Goal: Transaction & Acquisition: Purchase product/service

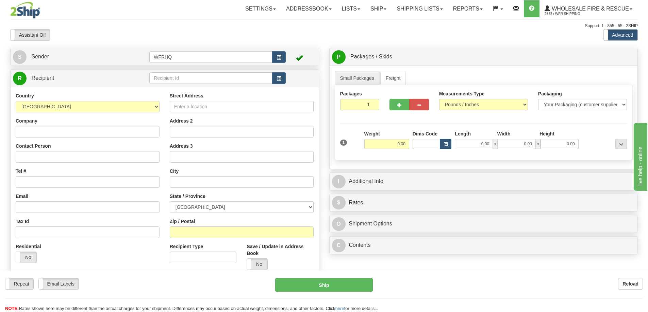
click at [172, 28] on div "Support: 1 - 855 - 55 - 2SHIP" at bounding box center [323, 26] width 627 height 6
click at [409, 8] on link "Shipping lists" at bounding box center [419, 8] width 56 height 17
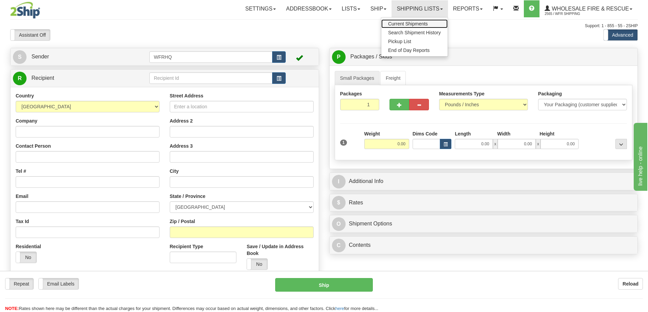
click at [395, 27] on link "Current Shipments" at bounding box center [414, 23] width 66 height 9
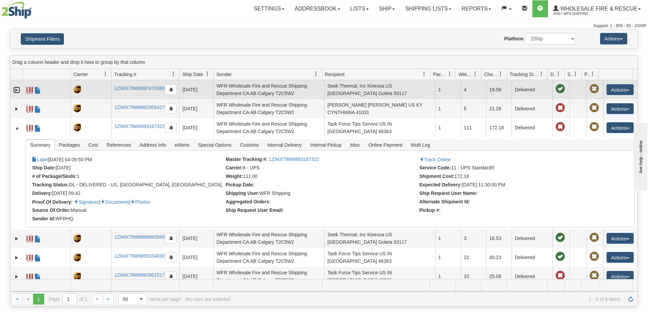
click at [16, 90] on link "Expand" at bounding box center [16, 90] width 7 height 7
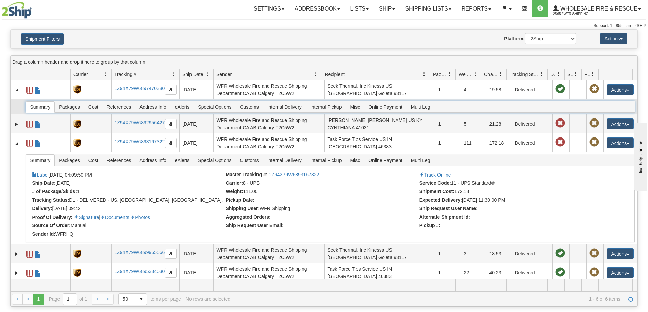
click at [43, 110] on span "Summary" at bounding box center [40, 107] width 29 height 11
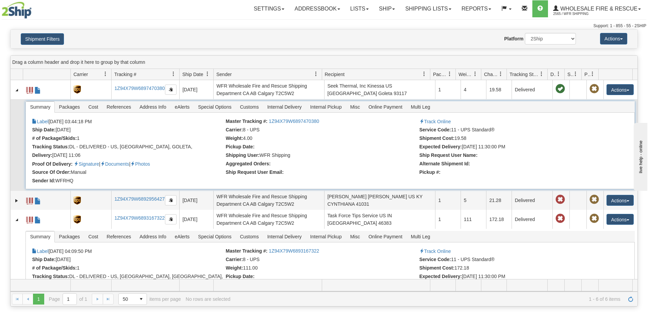
click at [40, 107] on span "Summary" at bounding box center [40, 107] width 29 height 11
click at [21, 116] on td at bounding box center [17, 145] width 12 height 92
click at [15, 143] on td at bounding box center [17, 145] width 12 height 92
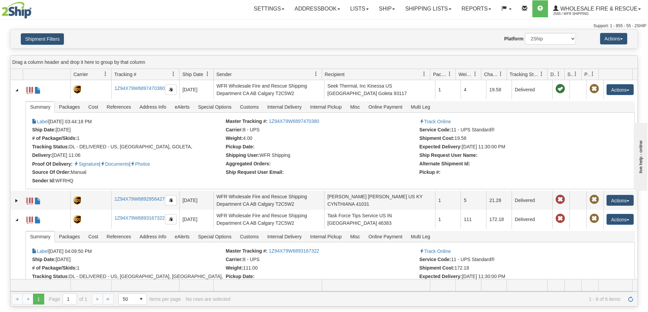
click at [350, 39] on div "Website Agent Nothing selected Client User Platform 2Ship Imported" at bounding box center [349, 39] width 462 height 12
drag, startPoint x: 355, startPoint y: 32, endPoint x: 312, endPoint y: 39, distance: 43.8
click at [316, 39] on div "Website Agent Nothing selected Client User Platform 2Ship Imported" at bounding box center [349, 39] width 462 height 12
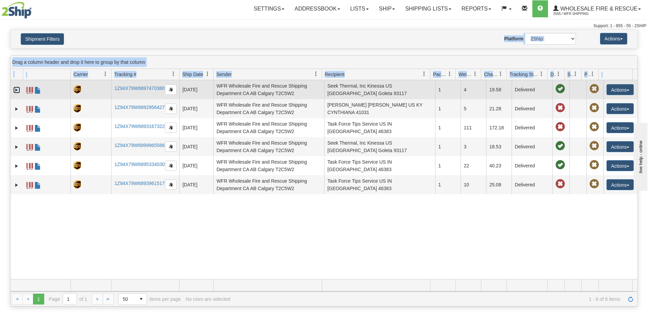
click at [15, 89] on link "Expand" at bounding box center [16, 90] width 7 height 7
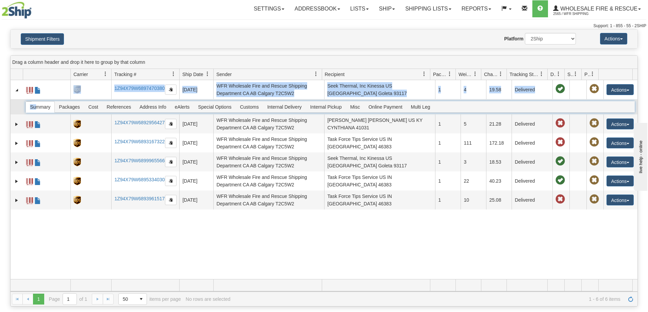
click at [37, 107] on span "Summary" at bounding box center [40, 107] width 29 height 11
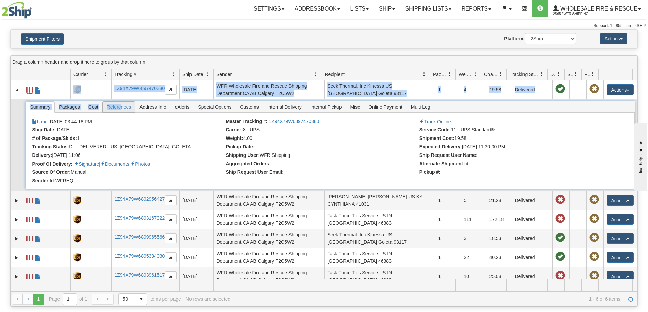
click at [121, 106] on span "References" at bounding box center [119, 107] width 33 height 11
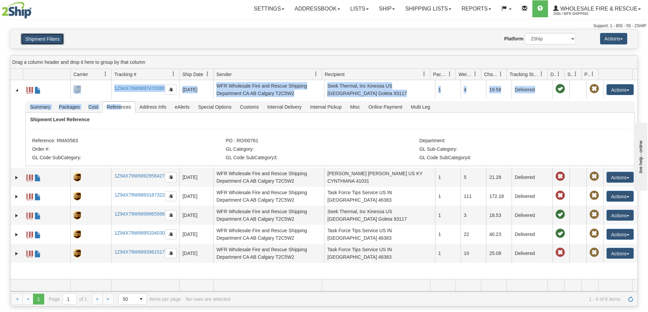
click at [41, 36] on button "Shipment Filters" at bounding box center [42, 39] width 43 height 12
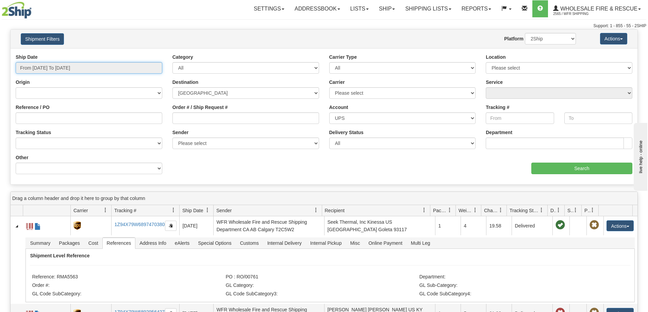
click at [86, 67] on input "From 05/16/2025 To 08/16/2025" at bounding box center [89, 68] width 147 height 12
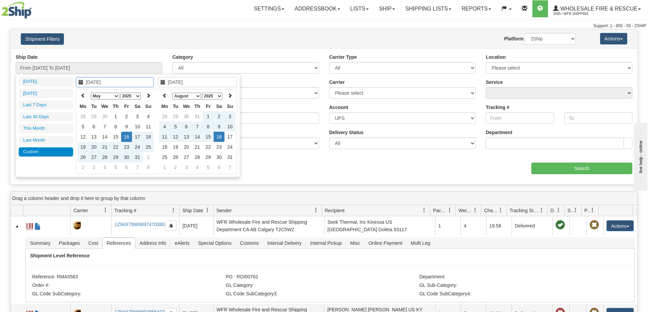
click at [109, 93] on select "January February March April May June July August September October November De…" at bounding box center [105, 96] width 29 height 7
type input "[DATE]"
click at [138, 116] on td "1" at bounding box center [137, 117] width 11 height 10
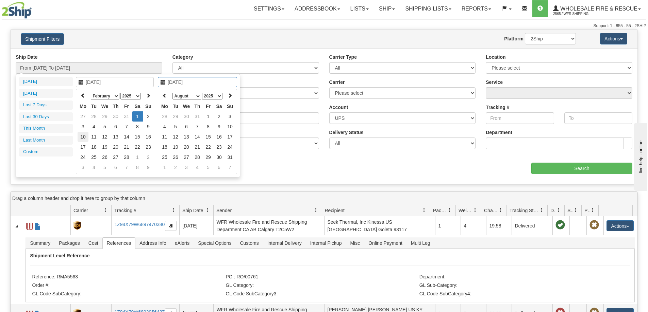
type input "02/10/2025"
type input "07/01/2025"
type input "07/31/2025"
type input "[DATE]"
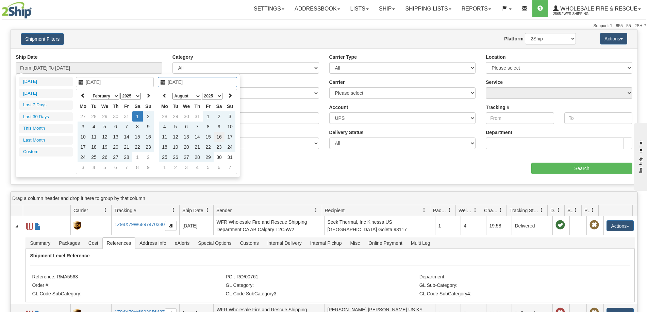
type input "[DATE]"
click at [219, 137] on td "16" at bounding box center [219, 137] width 11 height 10
type input "From [DATE] To [DATE]"
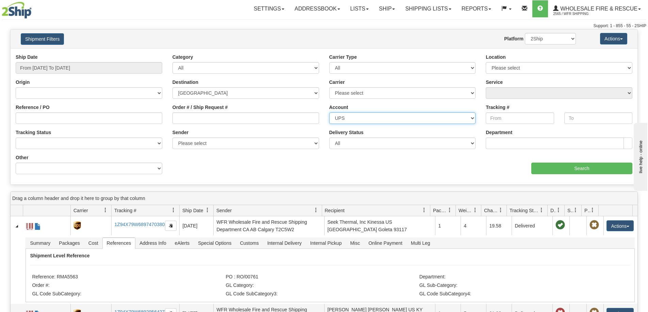
click at [472, 118] on select "Please select Van-Kam/Mustang Kindersley LTL WFR Manaitoulin DHL Loomis Buffalo…" at bounding box center [402, 119] width 147 height 12
select select
click at [329, 113] on select "Please select Van-Kam/Mustang Kindersley LTL WFR Manaitoulin DHL Loomis Buffalo…" at bounding box center [402, 119] width 147 height 12
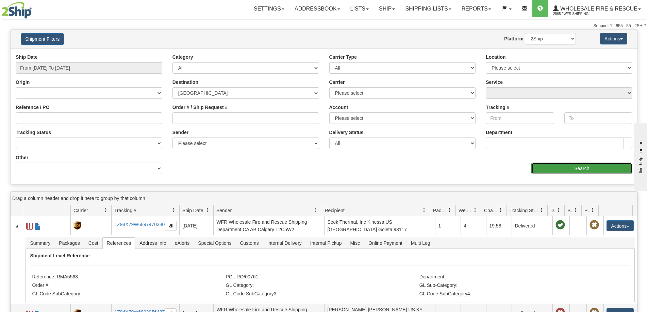
click at [576, 171] on input "Search" at bounding box center [581, 169] width 101 height 12
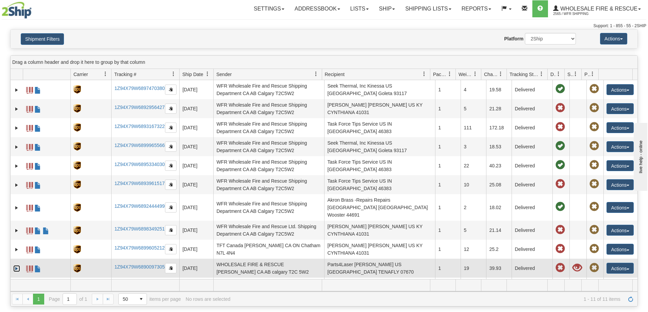
click at [16, 266] on link "Expand" at bounding box center [16, 269] width 7 height 7
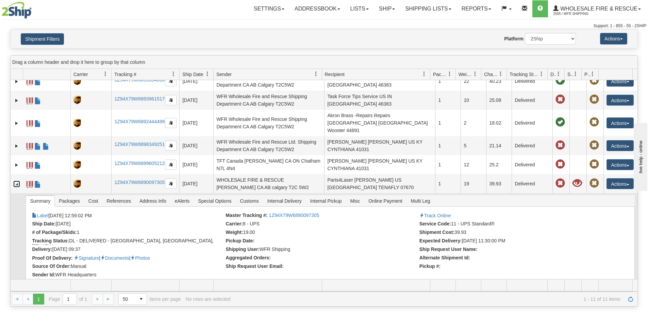
scroll to position [102, 0]
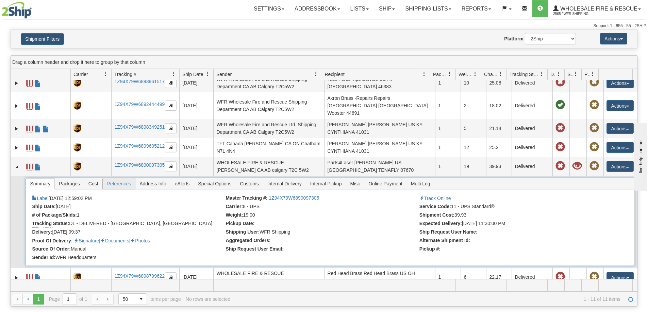
click at [115, 178] on span "References" at bounding box center [119, 183] width 33 height 11
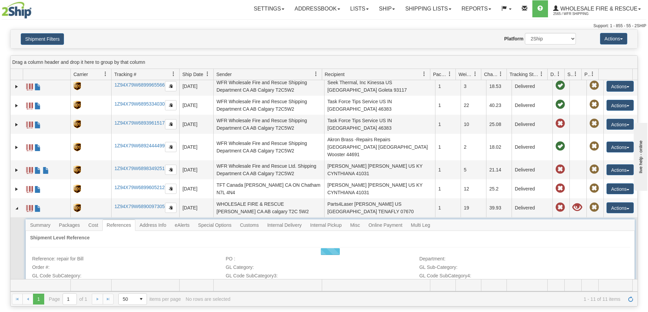
scroll to position [79, 0]
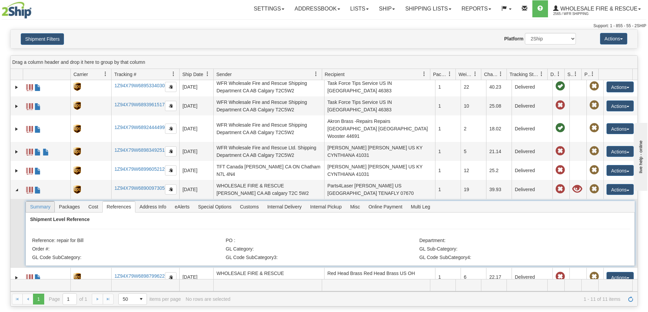
click at [36, 202] on span "Summary" at bounding box center [40, 207] width 29 height 11
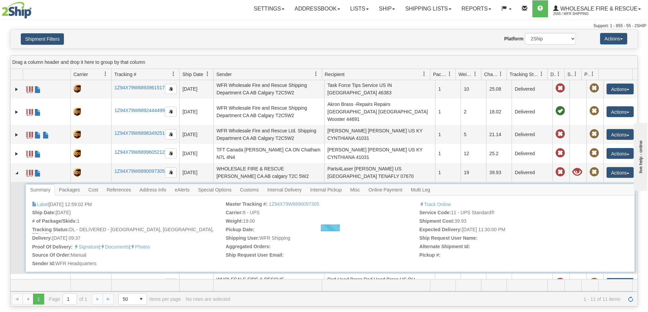
scroll to position [102, 0]
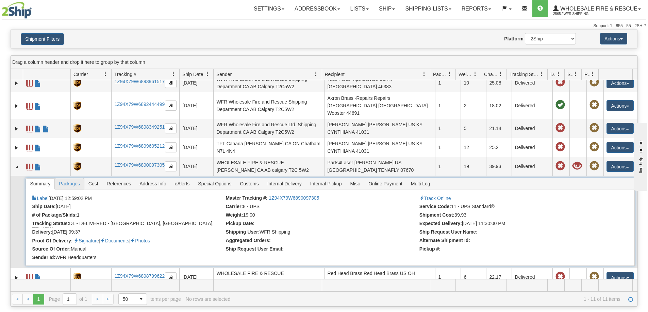
click at [69, 179] on span "Packages" at bounding box center [69, 183] width 29 height 11
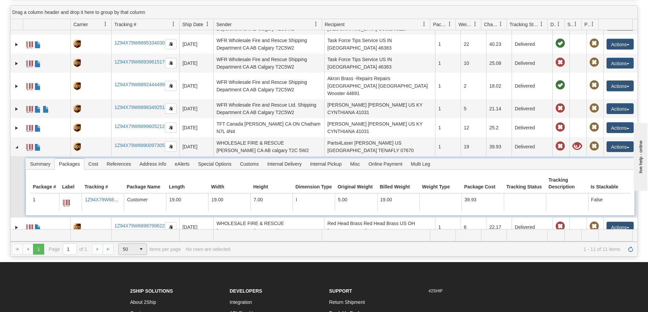
scroll to position [34, 0]
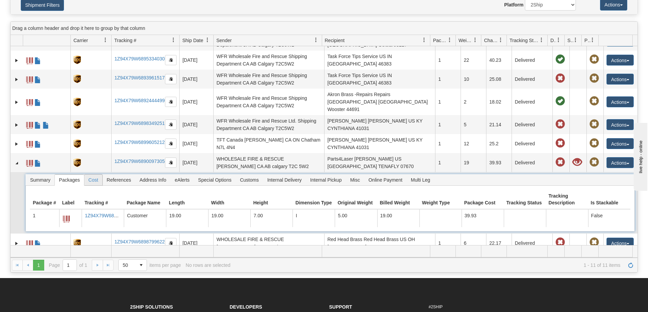
click at [97, 175] on span "Cost" at bounding box center [93, 180] width 18 height 11
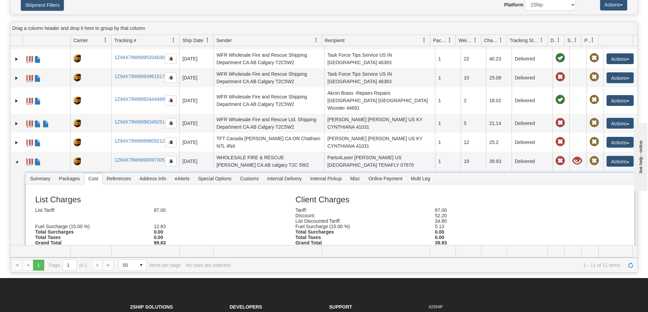
scroll to position [91, 0]
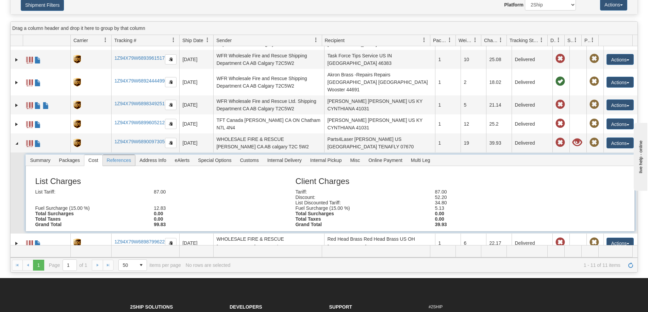
click at [116, 157] on span "References" at bounding box center [119, 160] width 33 height 11
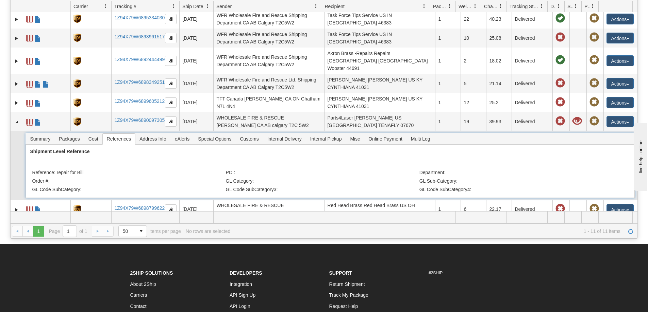
scroll to position [45, 0]
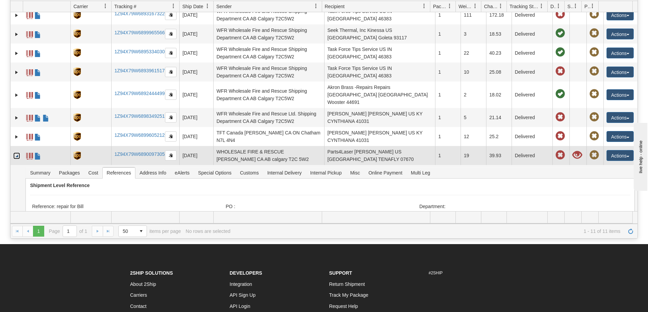
click at [18, 153] on link "Collapse" at bounding box center [16, 156] width 7 height 7
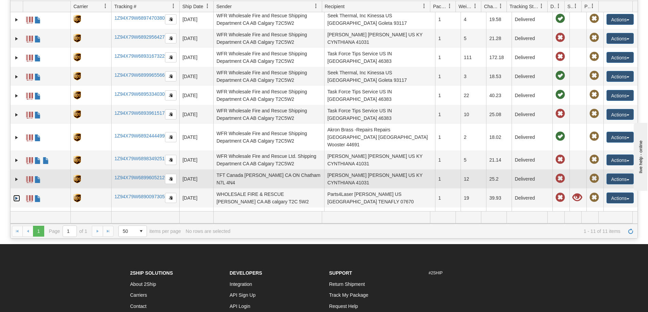
scroll to position [0, 0]
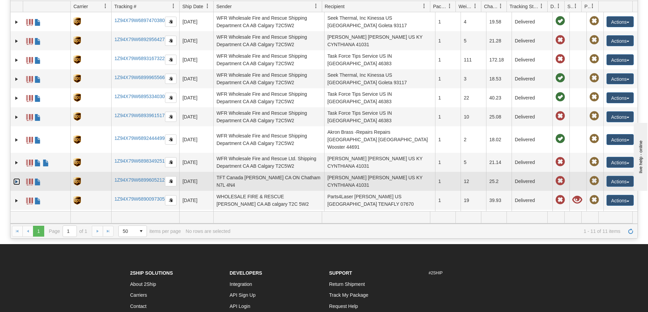
click at [17, 178] on link "Expand" at bounding box center [16, 181] width 7 height 7
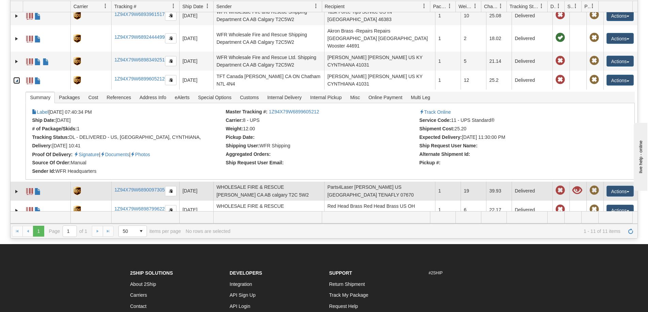
scroll to position [102, 0]
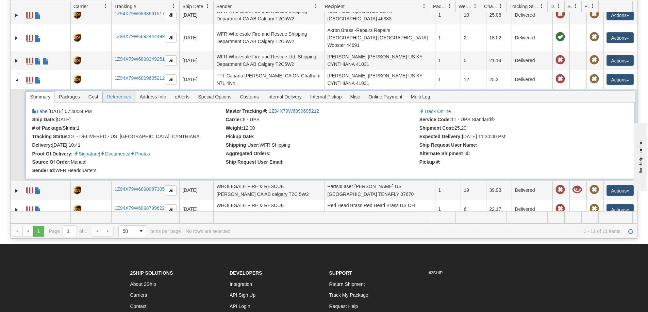
click at [120, 91] on span "References" at bounding box center [119, 96] width 33 height 11
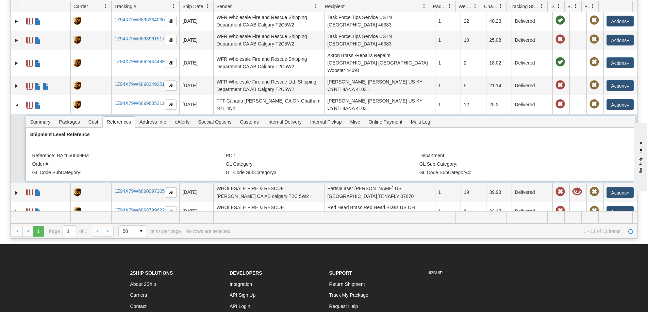
scroll to position [79, 0]
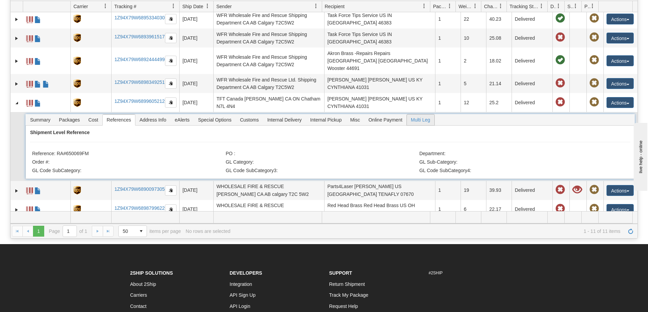
click at [425, 115] on span "Multi Leg" at bounding box center [421, 120] width 28 height 11
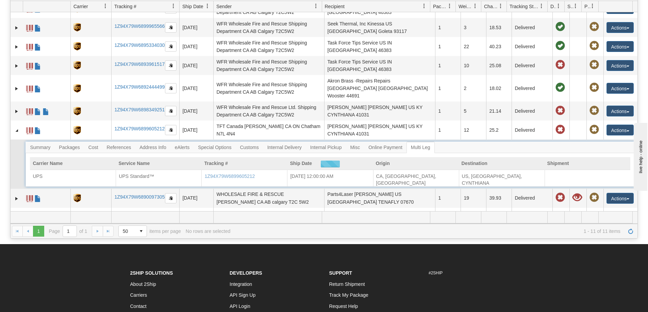
scroll to position [59, 0]
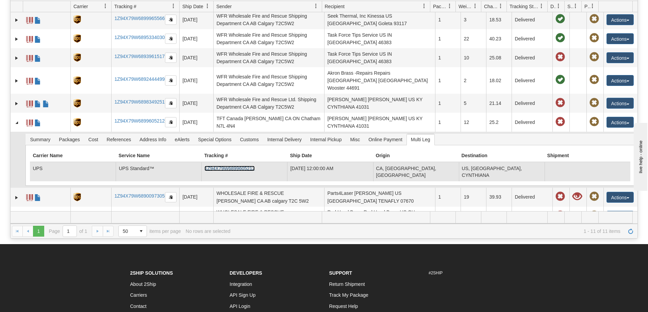
click at [220, 166] on link "1Z94X79W6899605212" at bounding box center [229, 168] width 50 height 5
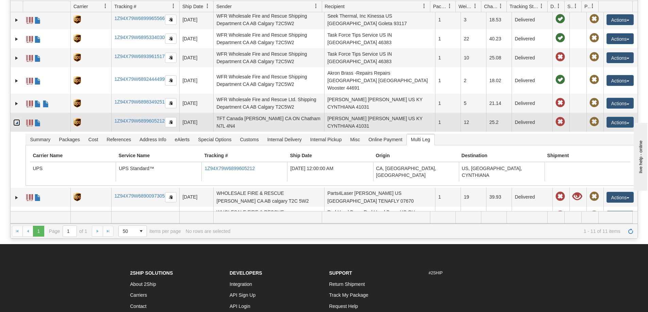
click at [20, 119] on link "Collapse" at bounding box center [16, 122] width 7 height 7
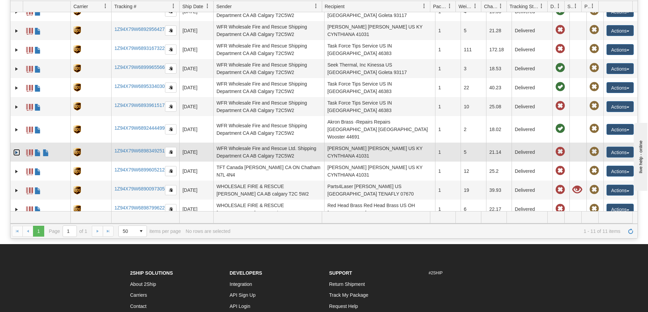
click at [18, 149] on link "Expand" at bounding box center [16, 152] width 7 height 7
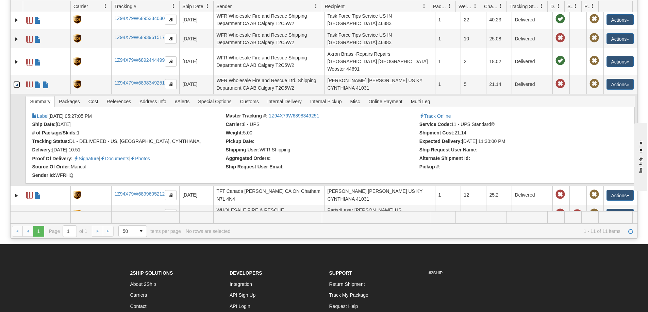
scroll to position [44, 0]
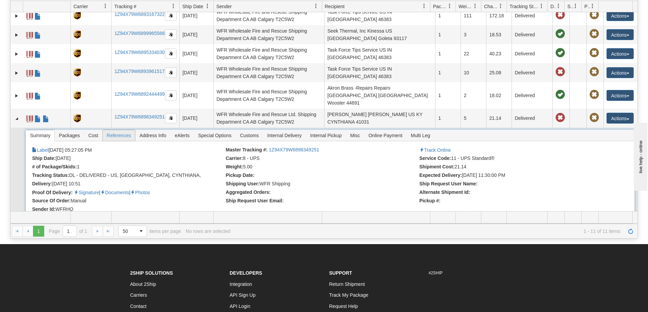
click at [122, 130] on span "References" at bounding box center [119, 135] width 33 height 11
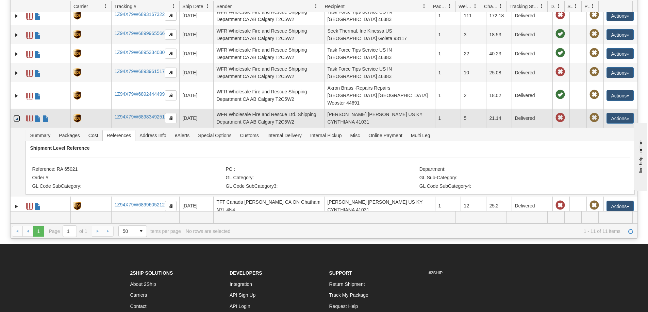
click at [16, 115] on link "Collapse" at bounding box center [16, 118] width 7 height 7
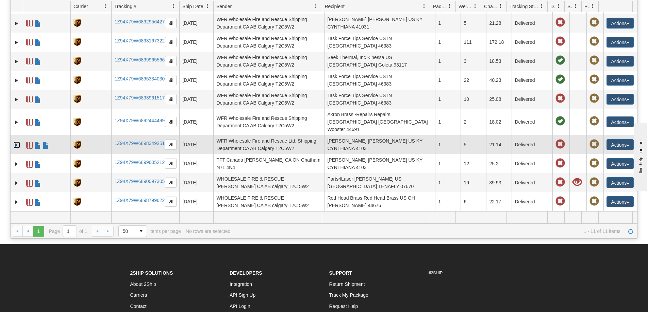
scroll to position [10, 0]
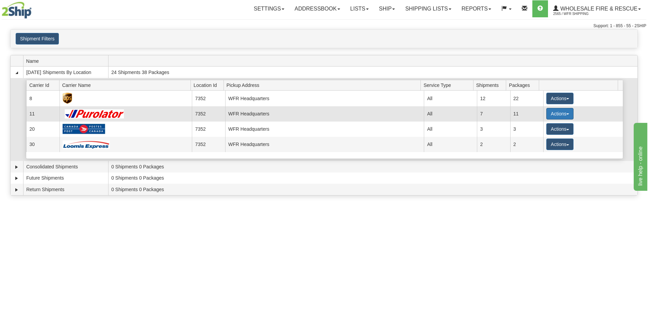
click at [558, 112] on button "Actions" at bounding box center [559, 114] width 27 height 12
click at [535, 129] on span "Details" at bounding box center [534, 126] width 18 height 5
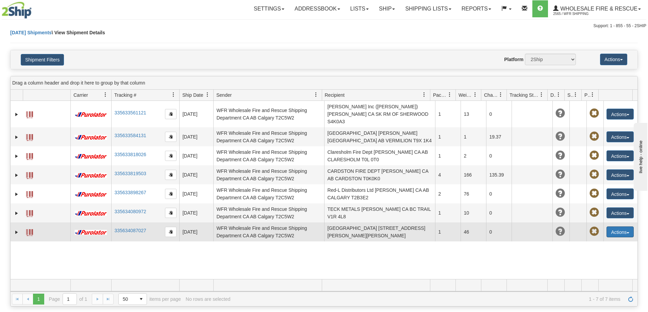
click at [619, 227] on button "Actions" at bounding box center [619, 232] width 27 height 11
click at [599, 267] on link "Delete" at bounding box center [606, 271] width 54 height 9
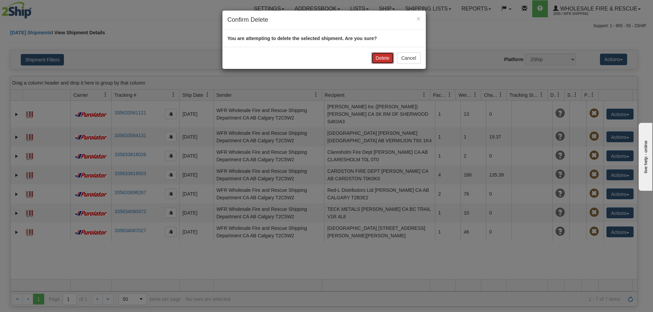
click at [382, 57] on button "Delete" at bounding box center [382, 58] width 22 height 12
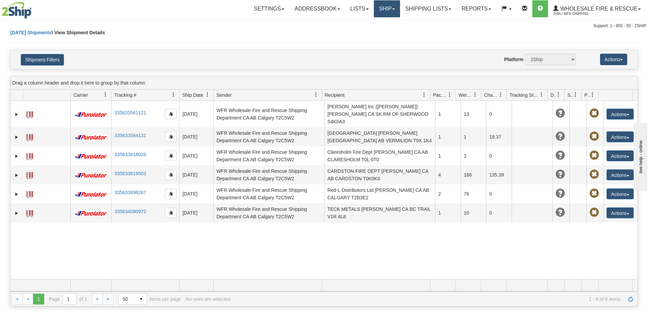
click at [381, 9] on link "Ship" at bounding box center [387, 8] width 26 height 17
click at [368, 22] on span "Ship Screen" at bounding box center [366, 23] width 26 height 5
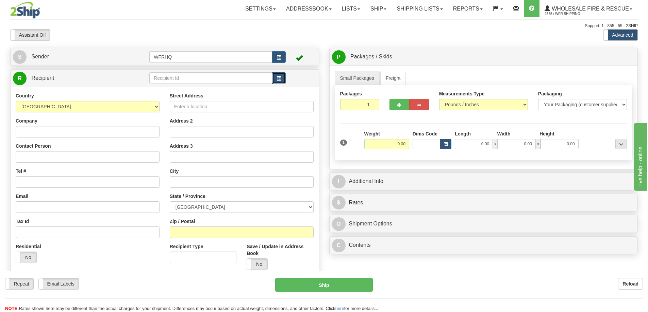
click at [279, 79] on span "button" at bounding box center [278, 78] width 5 height 4
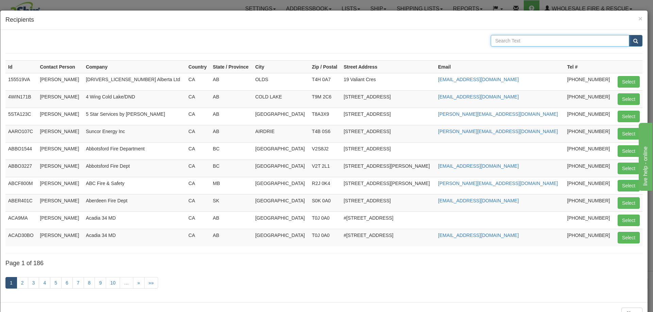
click at [506, 40] on input "text" at bounding box center [560, 41] width 138 height 12
click at [499, 38] on input "Strrathcona" at bounding box center [560, 41] width 138 height 12
click at [517, 41] on input "Strathcona" at bounding box center [560, 41] width 138 height 12
type input "Strathcona"
click at [629, 35] on button "submit" at bounding box center [636, 41] width 14 height 12
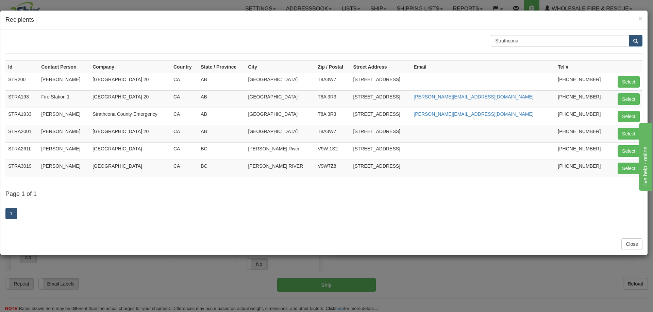
click at [206, 247] on div "Close" at bounding box center [323, 244] width 647 height 22
click at [624, 97] on button "Select" at bounding box center [628, 99] width 22 height 12
type input "STRA193"
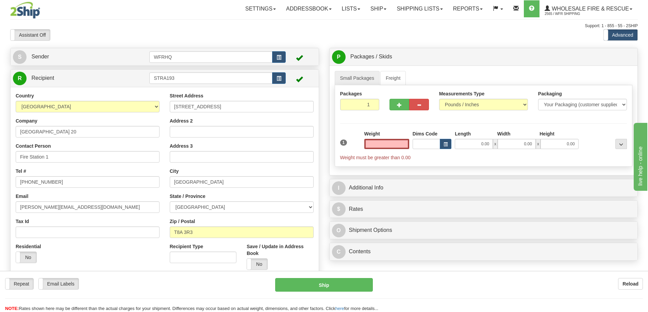
type input "0.00"
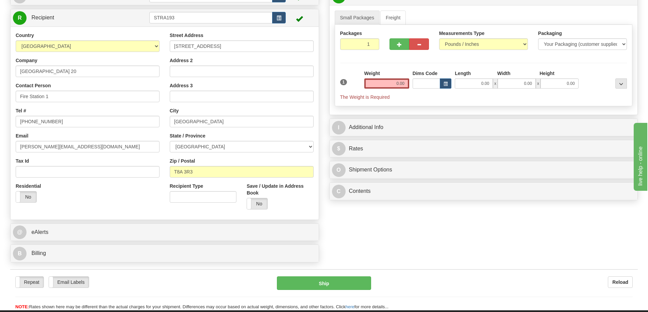
scroll to position [136, 0]
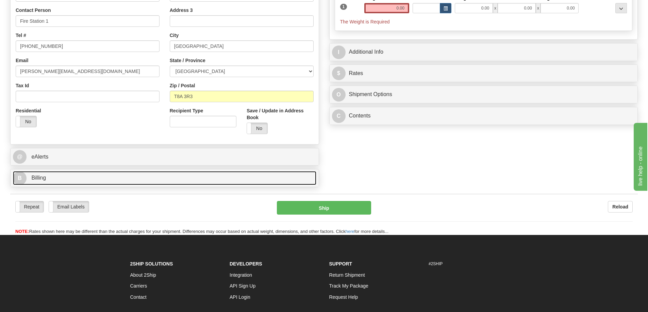
click at [46, 182] on link "B Billing" at bounding box center [164, 178] width 303 height 14
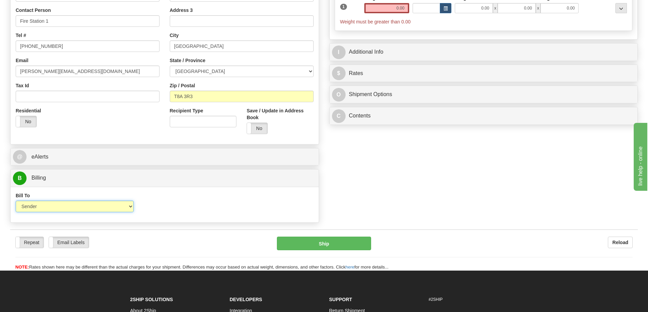
click at [92, 209] on select "Sender Recipient Third Party Collect" at bounding box center [75, 207] width 118 height 12
select select "2"
click at [16, 201] on select "Sender Recipient Third Party Collect" at bounding box center [75, 207] width 118 height 12
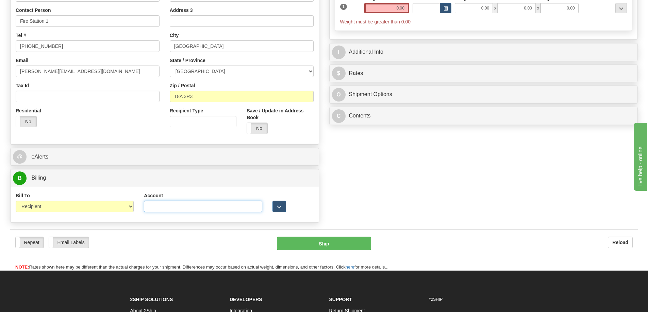
click at [169, 206] on input "Account" at bounding box center [203, 207] width 118 height 12
paste input "2269494"
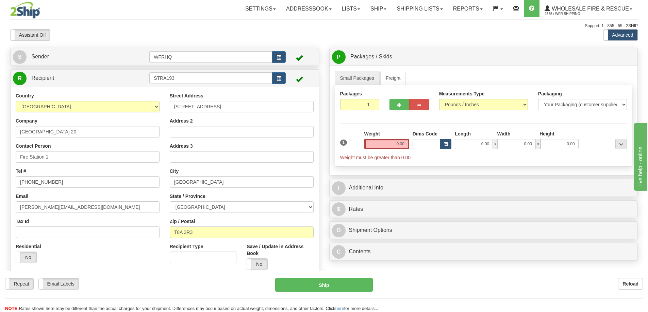
type input "2269494"
click at [393, 142] on input "0.00" at bounding box center [386, 144] width 45 height 10
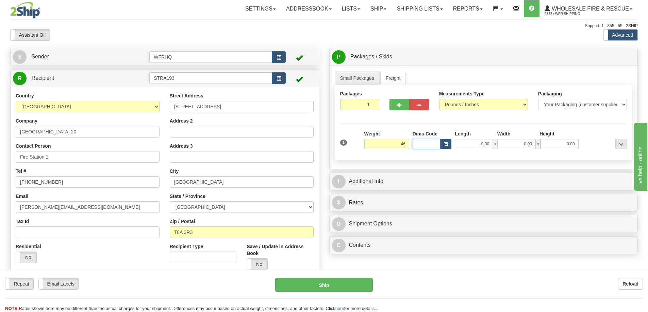
type input "46.00"
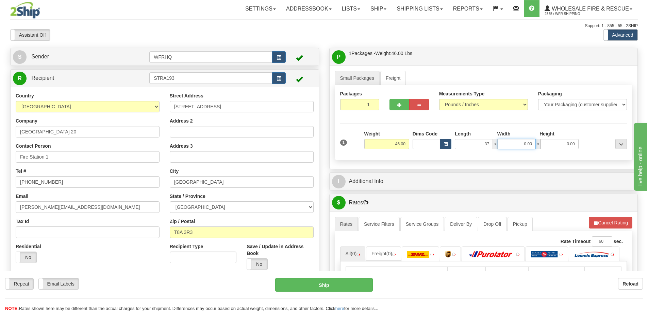
type input "37.00"
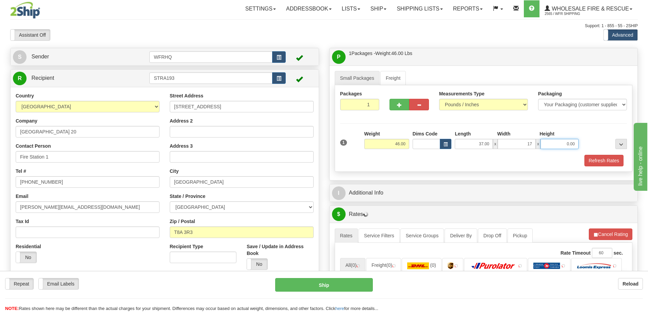
type input "17.00"
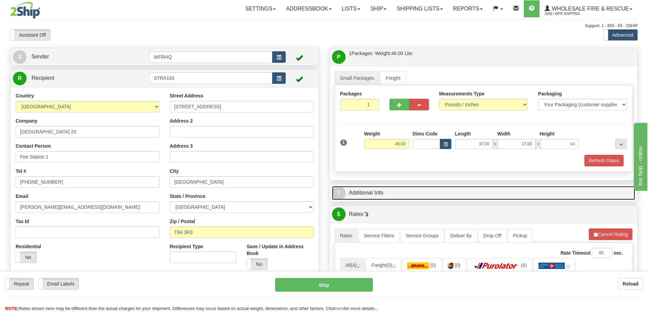
type input "14.00"
click at [371, 192] on link "I Additional Info" at bounding box center [483, 193] width 303 height 14
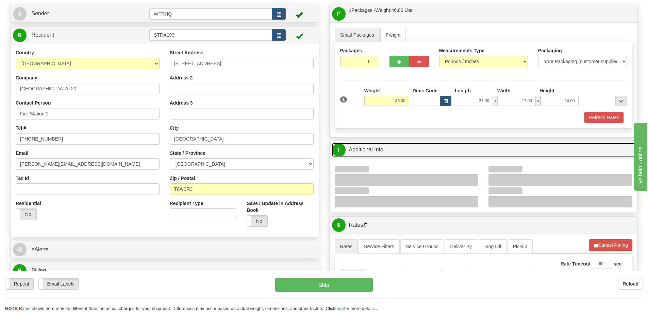
scroll to position [102, 0]
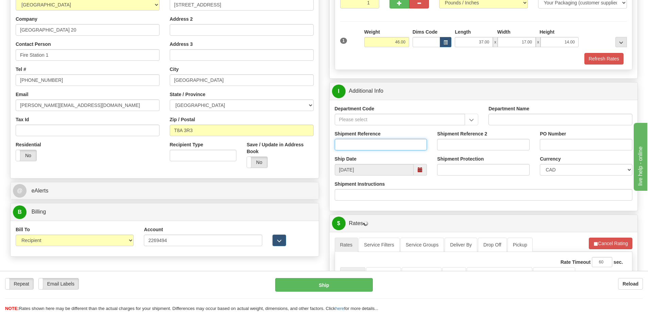
click at [361, 144] on input "Shipment Reference" at bounding box center [381, 145] width 92 height 12
type input "S44903 - 29854"
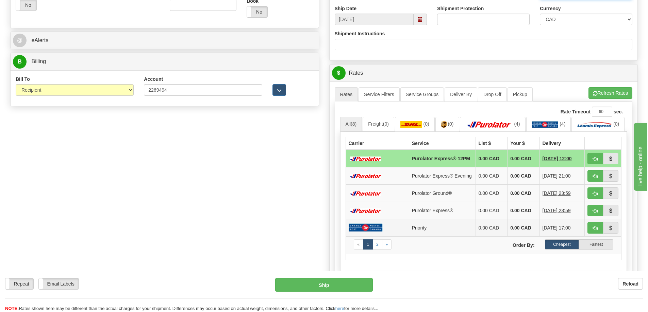
scroll to position [272, 0]
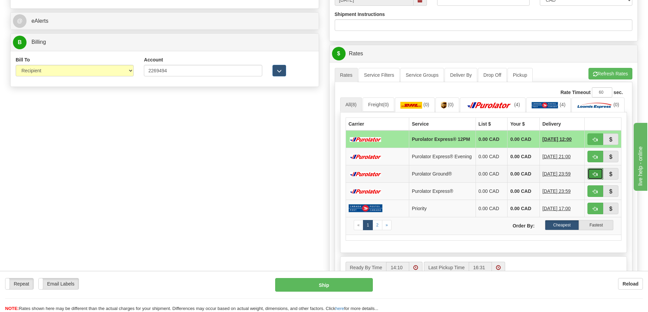
click at [597, 177] on span "button" at bounding box center [595, 174] width 5 height 4
type input "260"
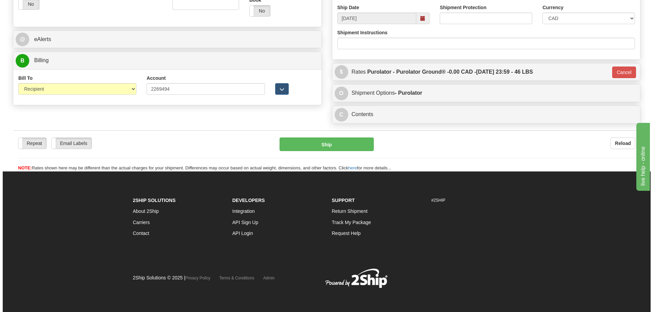
scroll to position [254, 0]
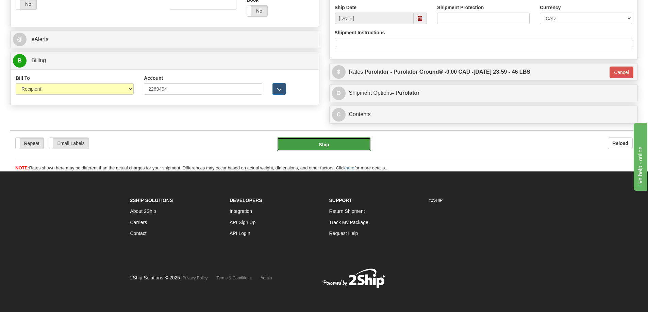
click at [321, 145] on button "Ship" at bounding box center [324, 145] width 94 height 14
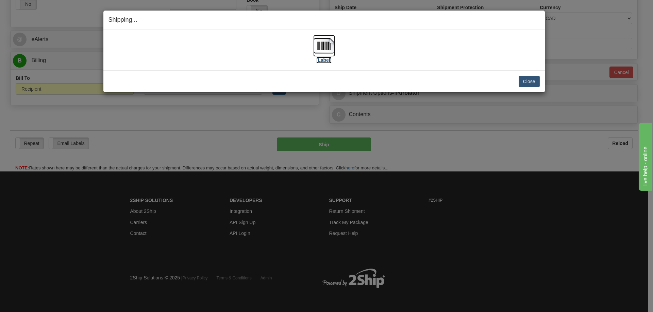
click at [323, 44] on img at bounding box center [324, 46] width 22 height 22
click at [390, 80] on div "Close Cancel" at bounding box center [323, 82] width 431 height 12
click at [534, 82] on button "Close" at bounding box center [528, 82] width 21 height 12
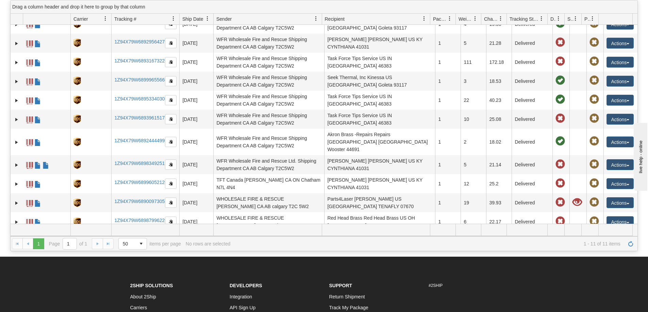
scroll to position [141, 0]
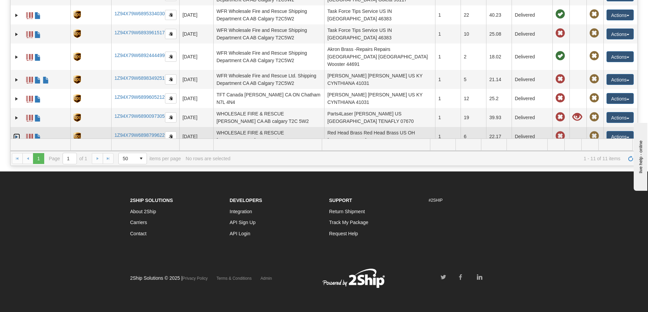
click at [16, 134] on link "Expand" at bounding box center [16, 137] width 7 height 7
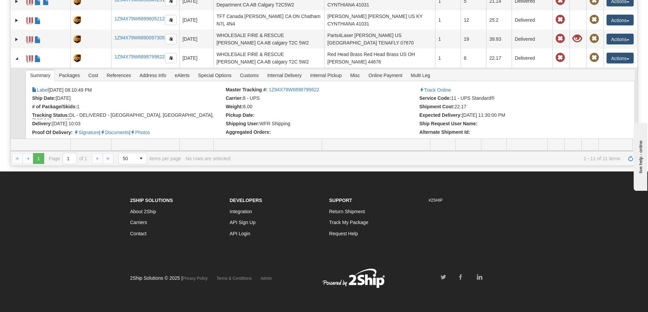
scroll to position [102, 0]
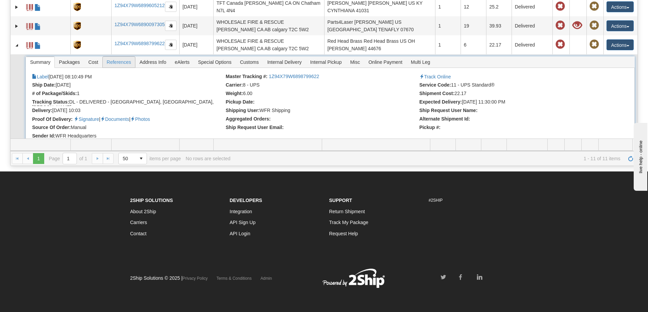
click at [123, 57] on span "References" at bounding box center [119, 62] width 33 height 11
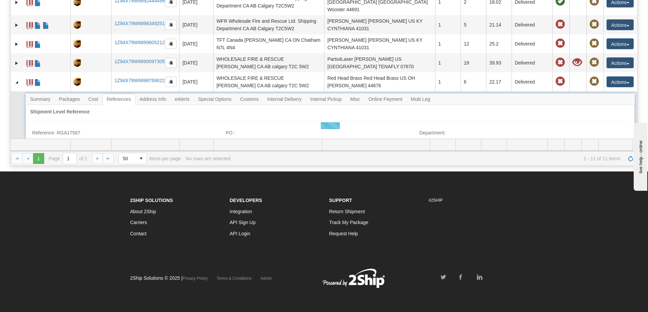
scroll to position [79, 0]
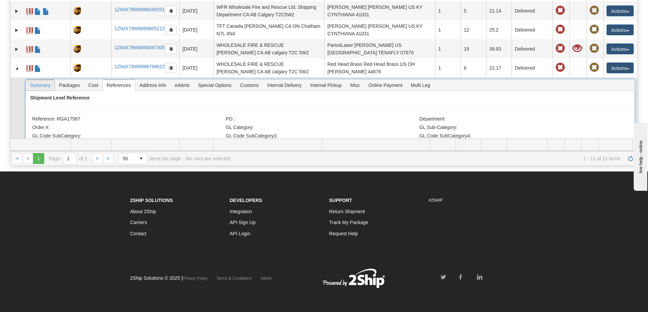
click at [47, 81] on span "Summary" at bounding box center [40, 85] width 29 height 11
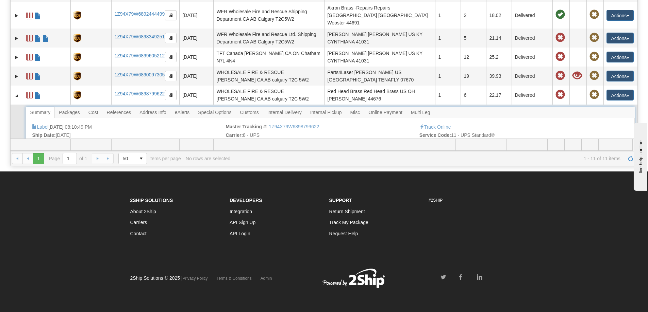
scroll to position [102, 0]
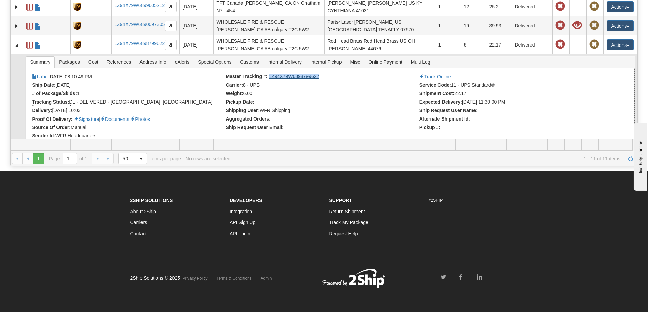
copy link "1Z94X79W6898799622"
drag, startPoint x: 323, startPoint y: 69, endPoint x: 268, endPoint y: 69, distance: 54.4
click at [268, 74] on li "Master Tracking #: 1Z94X79W6898799622" at bounding box center [322, 77] width 192 height 7
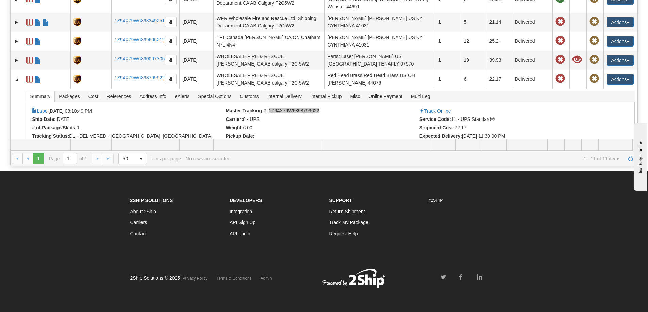
scroll to position [68, 0]
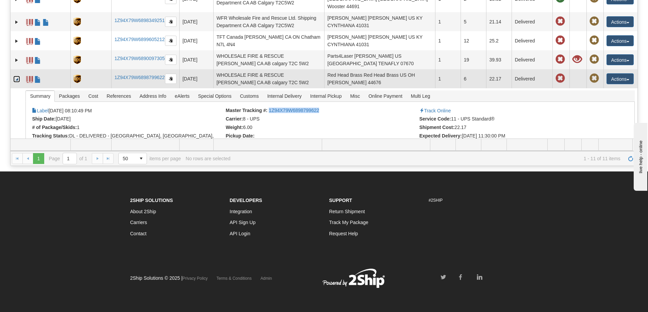
click at [15, 76] on link "Collapse" at bounding box center [16, 79] width 7 height 7
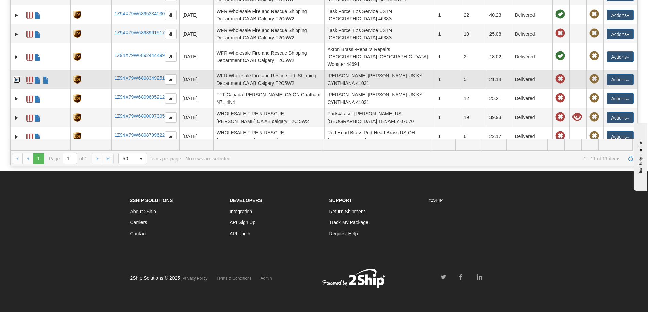
click at [13, 76] on link "Expand" at bounding box center [16, 79] width 7 height 7
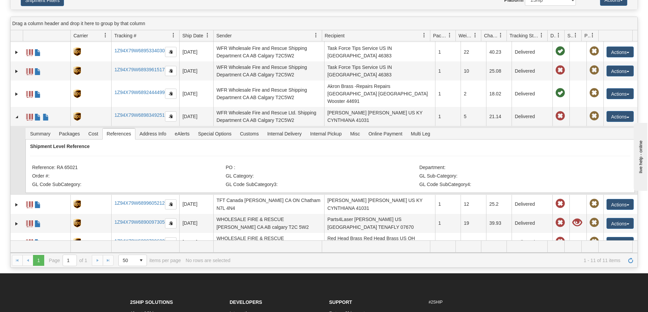
scroll to position [79, 0]
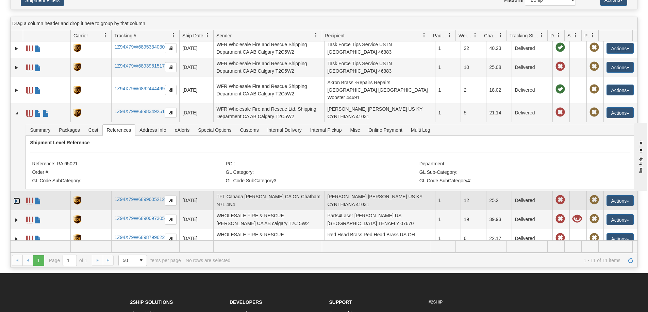
click at [17, 198] on link "Expand" at bounding box center [16, 201] width 7 height 7
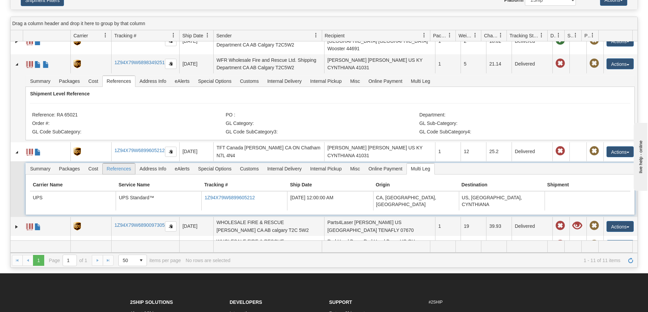
click at [117, 164] on span "References" at bounding box center [119, 169] width 33 height 11
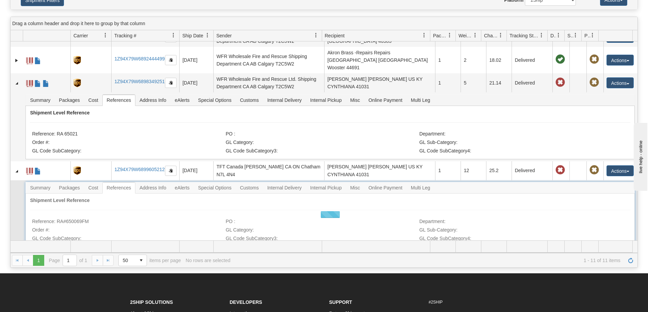
scroll to position [128, 0]
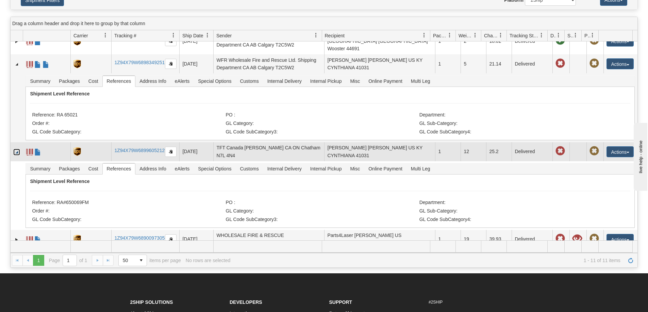
click at [18, 149] on link "Collapse" at bounding box center [16, 152] width 7 height 7
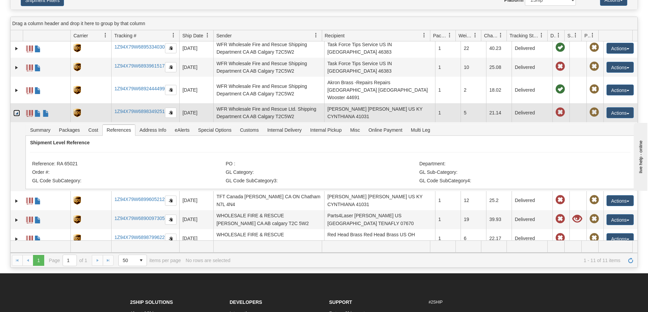
click at [17, 110] on link "Collapse" at bounding box center [16, 113] width 7 height 7
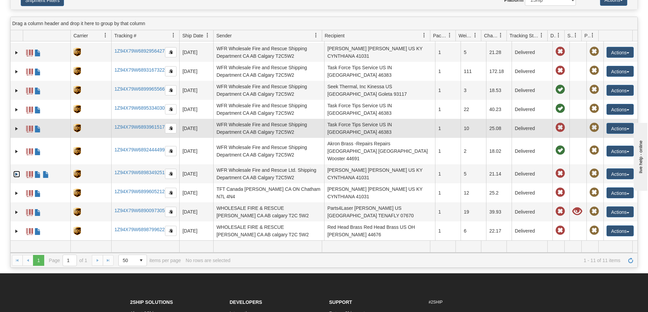
scroll to position [10, 0]
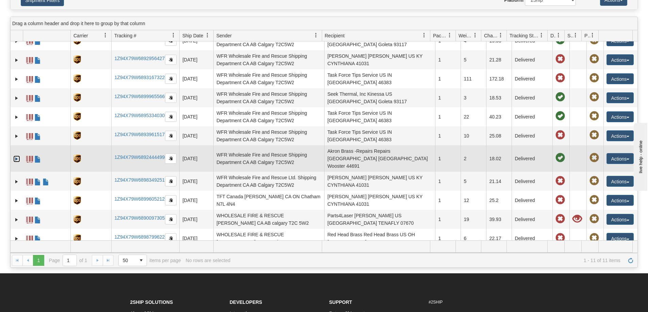
click at [15, 156] on link "Expand" at bounding box center [16, 159] width 7 height 7
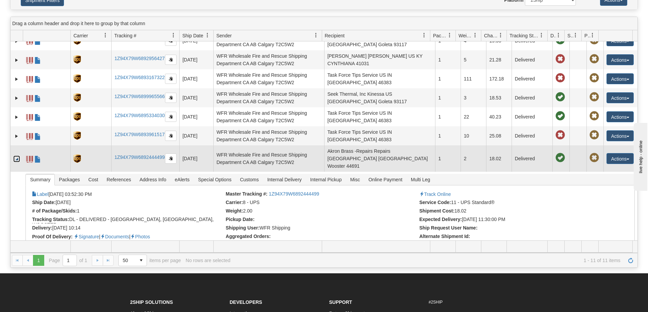
click at [16, 156] on link "Collapse" at bounding box center [16, 159] width 7 height 7
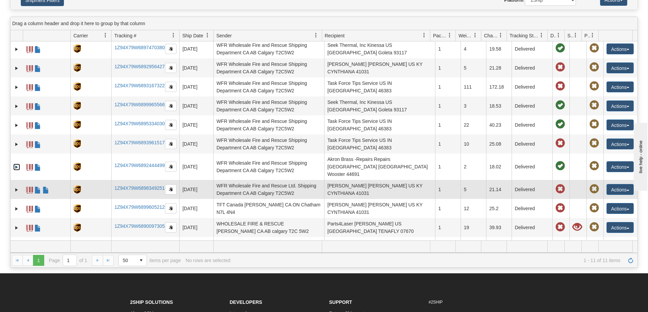
scroll to position [0, 0]
